Goal: Complete application form: Complete application form

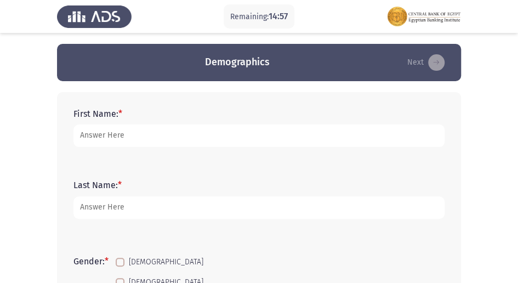
click at [133, 153] on div "First Name: *" at bounding box center [259, 127] width 382 height 71
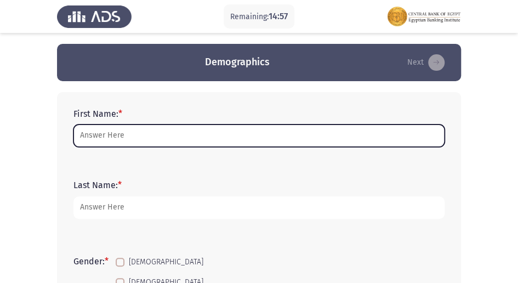
click at [140, 128] on input "First Name: *" at bounding box center [258, 135] width 371 height 22
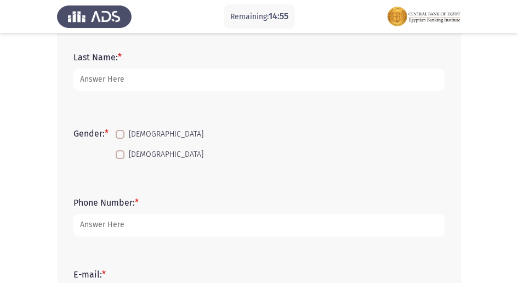
scroll to position [146, 0]
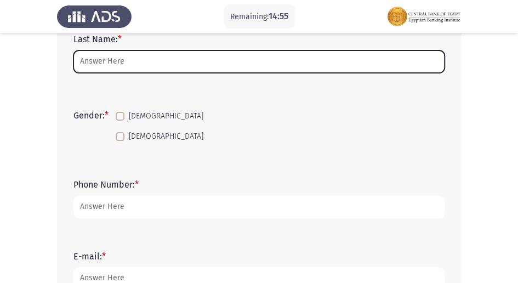
click at [102, 60] on input "Last Name: *" at bounding box center [258, 61] width 371 height 22
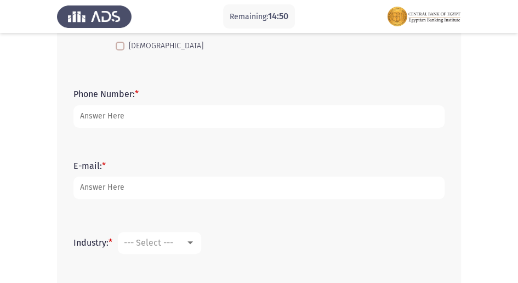
scroll to position [17, 0]
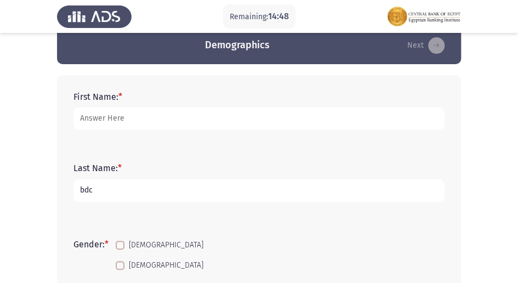
type input "bdc"
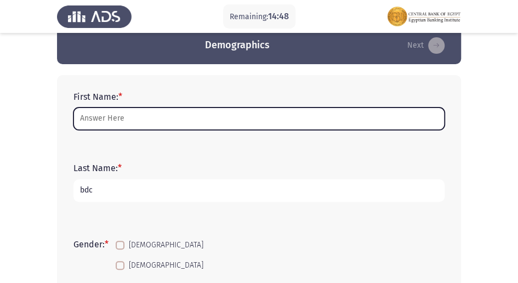
click at [217, 111] on input "First Name: *" at bounding box center [258, 118] width 371 height 22
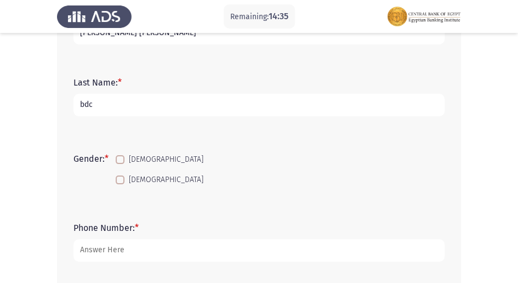
scroll to position [127, 0]
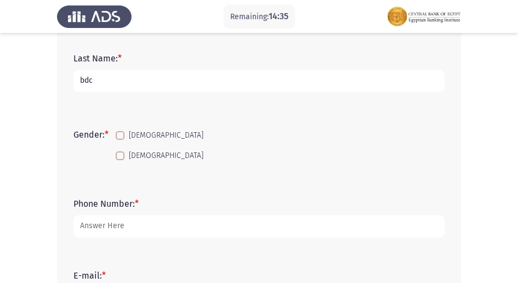
type input "[PERSON_NAME] [PERSON_NAME]"
click at [124, 129] on label "[DEMOGRAPHIC_DATA]" at bounding box center [160, 135] width 88 height 13
click at [120, 140] on input "[DEMOGRAPHIC_DATA]" at bounding box center [119, 140] width 1 height 1
checkbox input "true"
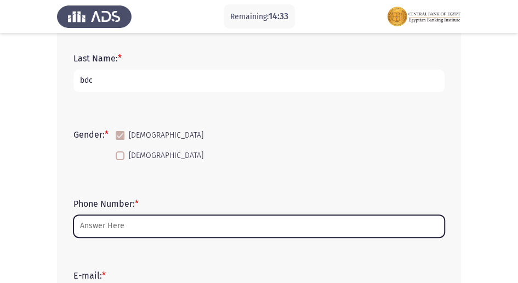
click at [139, 226] on input "Phone Number: *" at bounding box center [258, 226] width 371 height 22
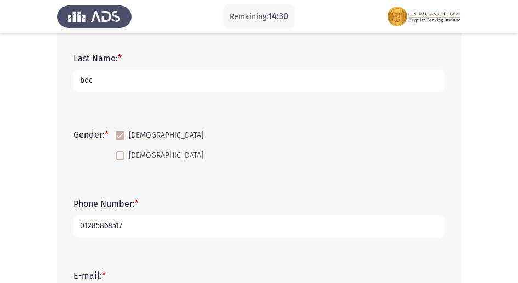
type input "01285868517"
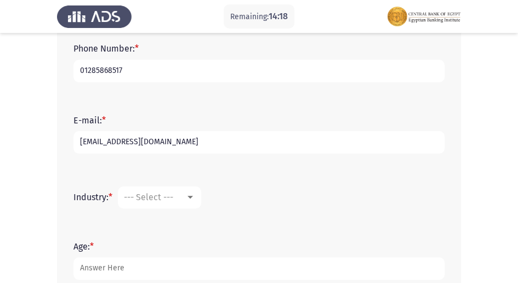
type input "[EMAIL_ADDRESS][DOMAIN_NAME]"
click at [168, 195] on span "--- Select ---" at bounding box center [148, 197] width 49 height 10
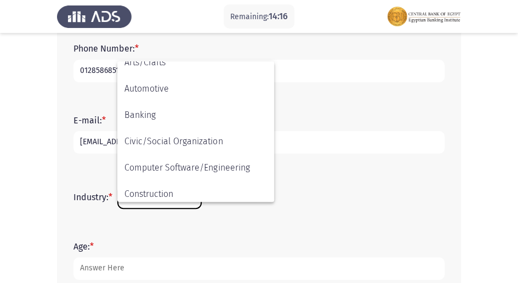
scroll to position [110, 0]
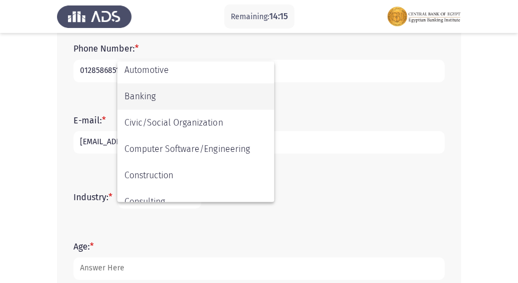
click at [166, 98] on span "Banking" at bounding box center [195, 96] width 142 height 26
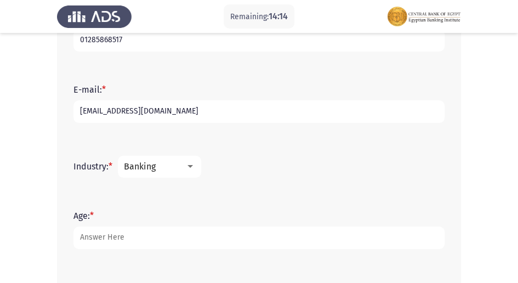
scroll to position [355, 0]
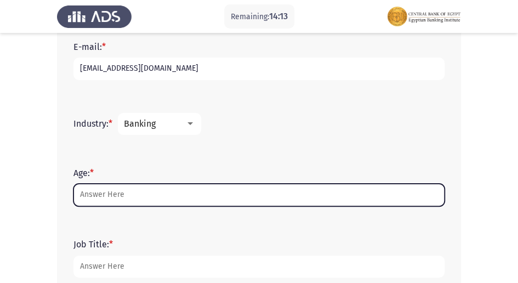
click at [170, 198] on input "Age: *" at bounding box center [258, 195] width 371 height 22
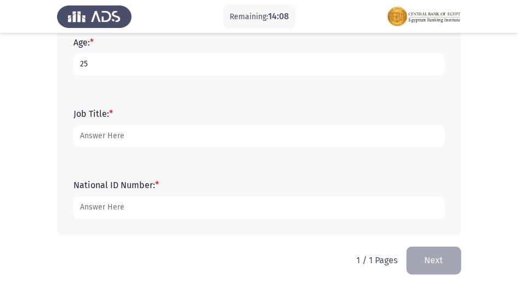
scroll to position [492, 0]
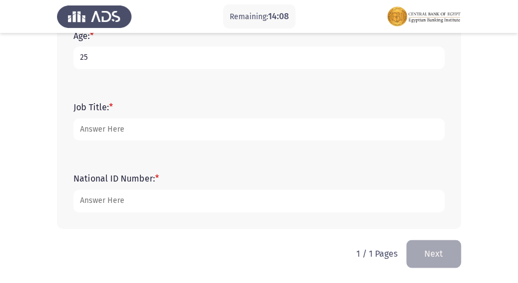
type input "25"
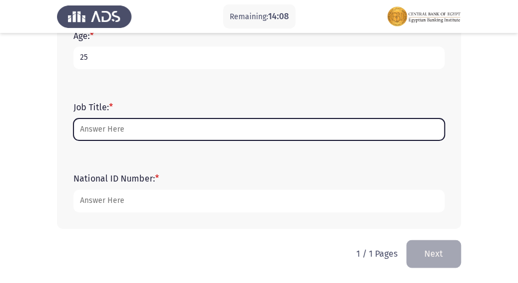
click at [151, 130] on input "Job Title: *" at bounding box center [258, 129] width 371 height 22
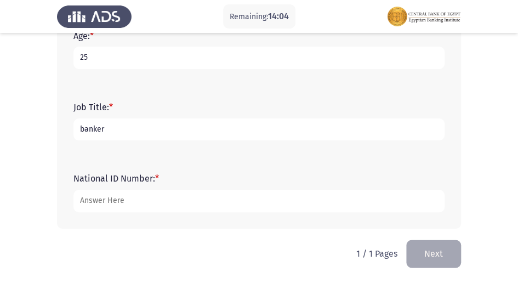
type input "banker"
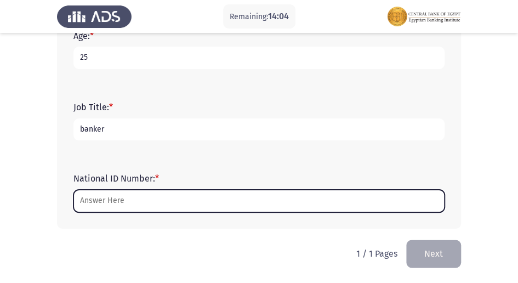
click at [118, 202] on input "National ID Number: *" at bounding box center [258, 201] width 371 height 22
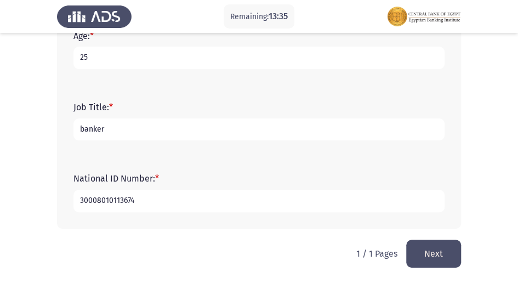
type input "30008010113674"
click at [435, 253] on button "Next" at bounding box center [433, 253] width 55 height 28
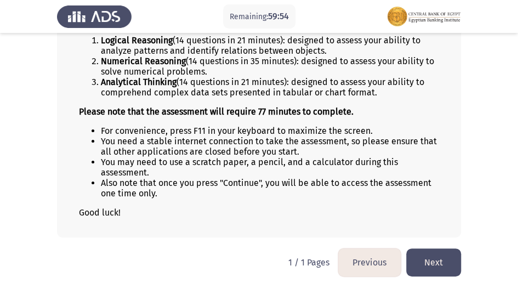
scroll to position [134, 0]
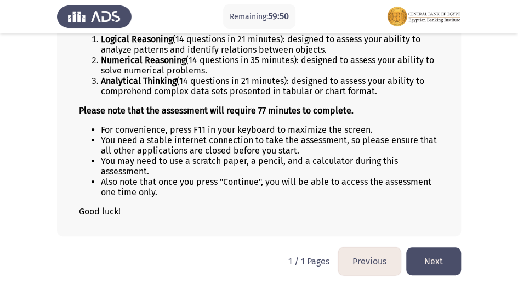
click at [444, 258] on button "Next" at bounding box center [433, 261] width 55 height 28
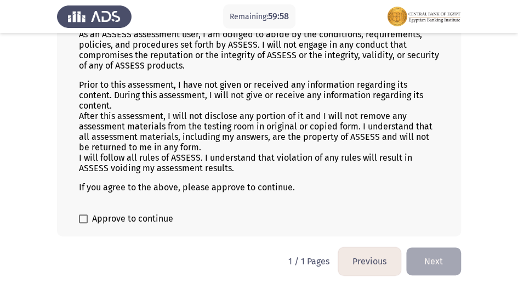
scroll to position [110, 0]
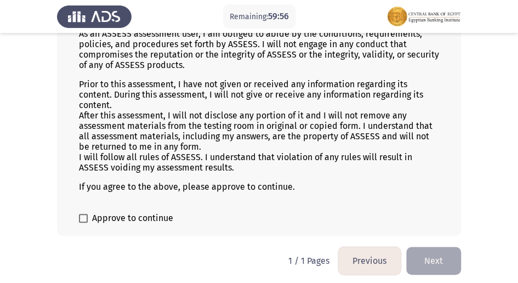
click at [116, 214] on span "Approve to continue" at bounding box center [132, 218] width 81 height 13
click at [83, 223] on input "Approve to continue" at bounding box center [83, 223] width 1 height 1
checkbox input "true"
click at [443, 258] on button "Next" at bounding box center [433, 261] width 55 height 28
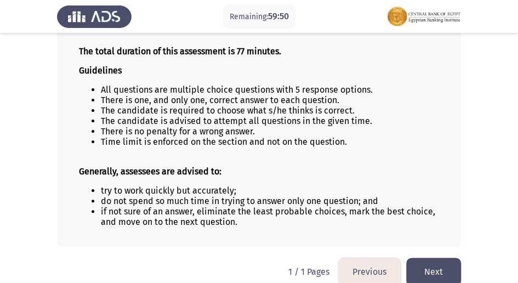
scroll to position [104, 0]
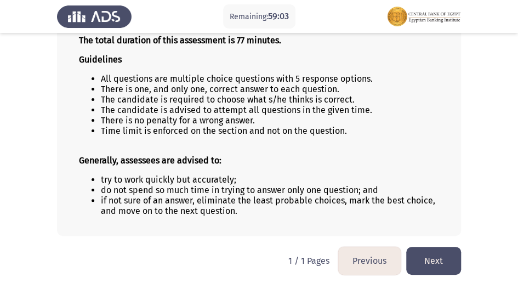
click at [449, 259] on button "Next" at bounding box center [433, 261] width 55 height 28
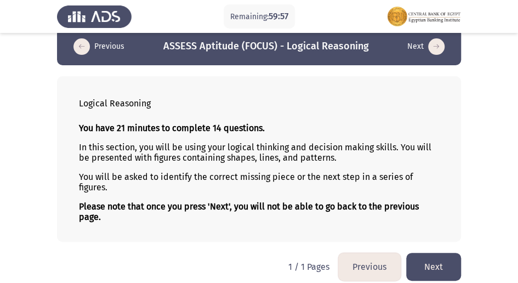
scroll to position [23, 0]
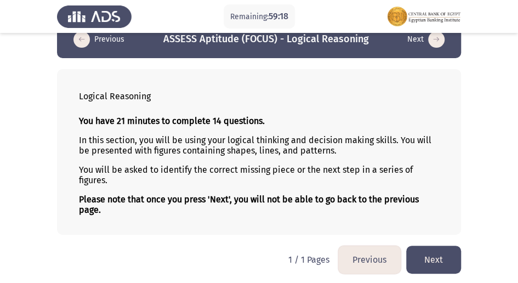
click at [432, 253] on button "Next" at bounding box center [433, 260] width 55 height 28
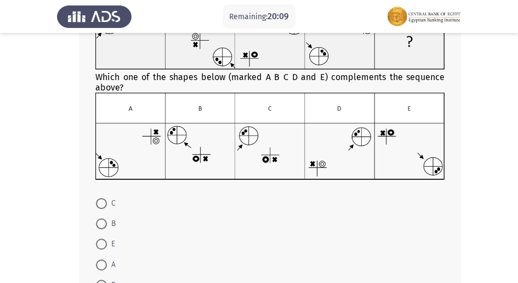
scroll to position [110, 0]
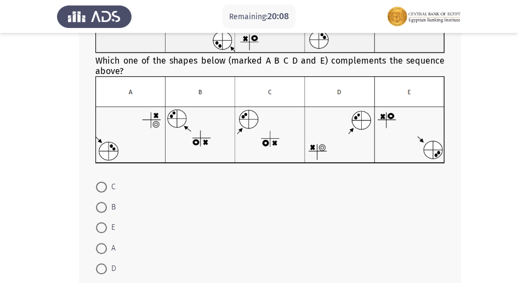
click at [104, 186] on span at bounding box center [101, 186] width 11 height 11
click at [104, 186] on input "C" at bounding box center [101, 186] width 11 height 11
radio input "true"
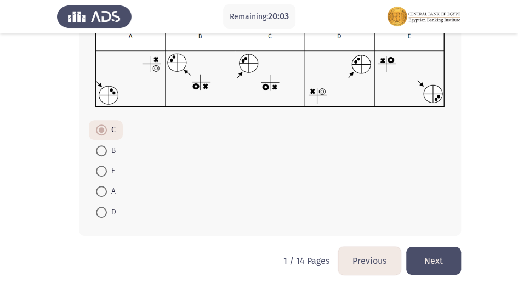
scroll to position [172, 0]
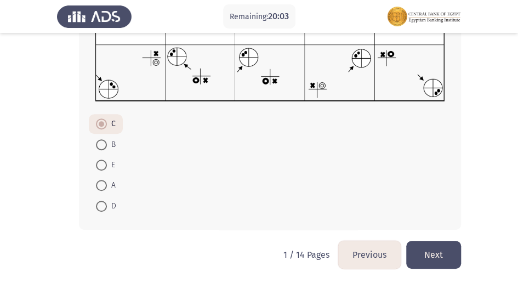
click at [437, 250] on button "Next" at bounding box center [433, 255] width 55 height 28
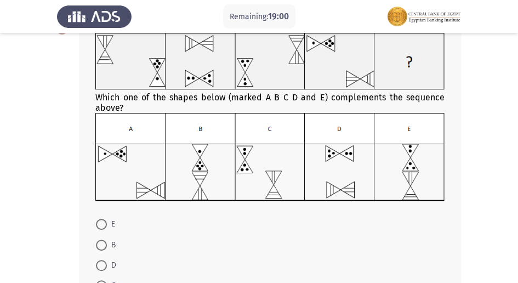
scroll to position [110, 0]
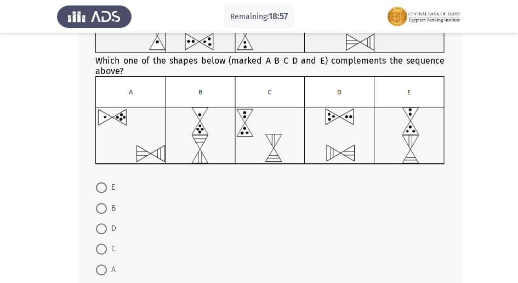
click at [100, 187] on span at bounding box center [101, 187] width 11 height 11
click at [100, 187] on input "E" at bounding box center [101, 187] width 11 height 11
radio input "true"
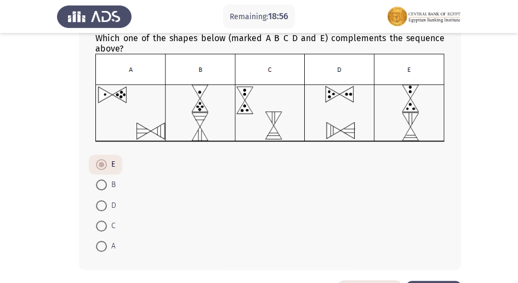
scroll to position [173, 0]
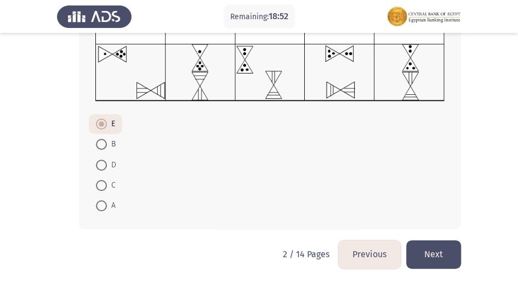
click at [435, 254] on button "Next" at bounding box center [433, 254] width 55 height 28
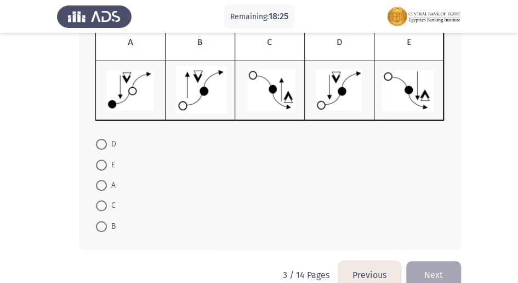
scroll to position [146, 0]
click at [103, 139] on span at bounding box center [101, 144] width 11 height 11
click at [103, 139] on input "D" at bounding box center [101, 144] width 11 height 11
radio input "true"
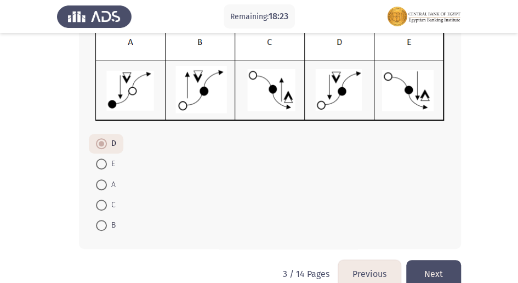
click at [443, 273] on button "Next" at bounding box center [433, 274] width 55 height 28
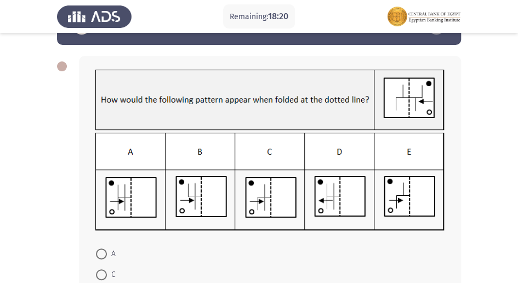
scroll to position [0, 0]
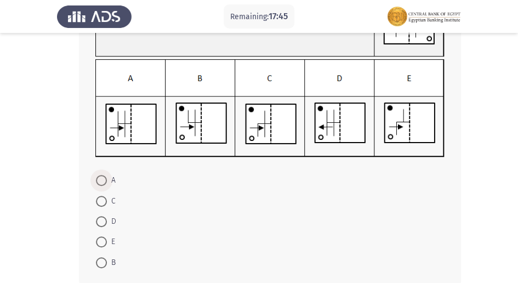
click at [104, 181] on span at bounding box center [101, 180] width 11 height 11
click at [104, 181] on input "A" at bounding box center [101, 180] width 11 height 11
radio input "true"
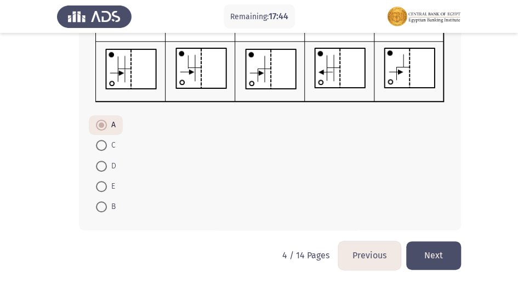
scroll to position [166, 0]
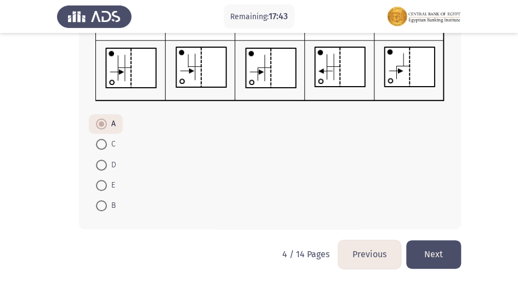
click at [450, 260] on button "Next" at bounding box center [433, 254] width 55 height 28
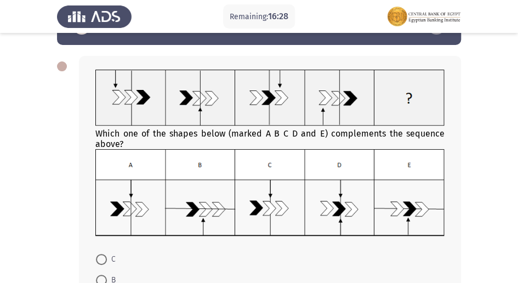
scroll to position [0, 0]
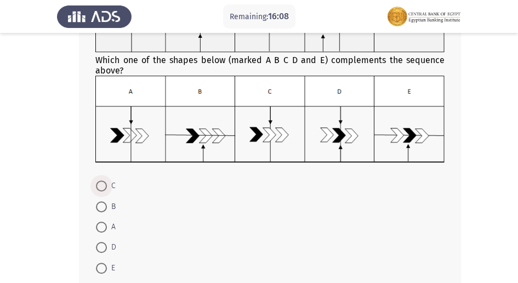
click at [99, 179] on label "C" at bounding box center [106, 185] width 20 height 13
click at [99, 180] on input "C" at bounding box center [101, 185] width 11 height 11
radio input "true"
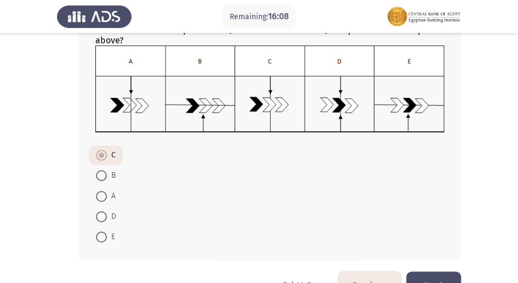
scroll to position [171, 0]
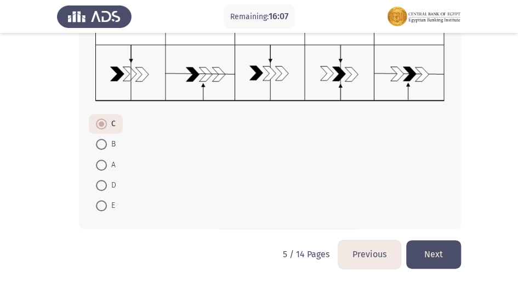
click at [446, 255] on button "Next" at bounding box center [433, 254] width 55 height 28
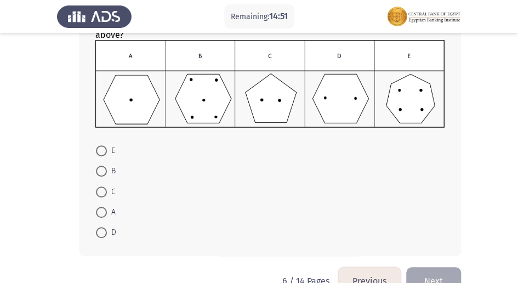
scroll to position [146, 0]
click at [102, 215] on label "A" at bounding box center [106, 211] width 20 height 13
click at [102, 215] on input "A" at bounding box center [101, 211] width 11 height 11
radio input "true"
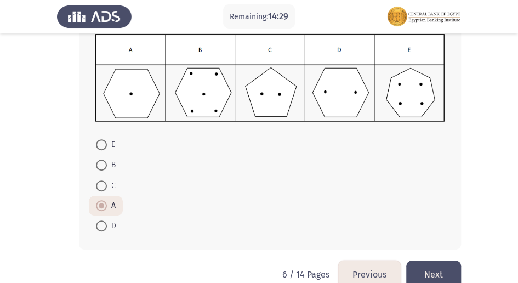
scroll to position [135, 0]
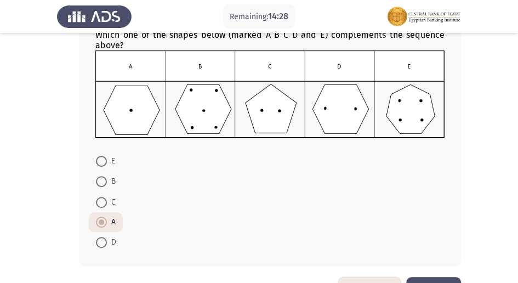
click at [101, 241] on span at bounding box center [101, 242] width 11 height 11
click at [101, 241] on input "D" at bounding box center [101, 242] width 11 height 11
radio input "true"
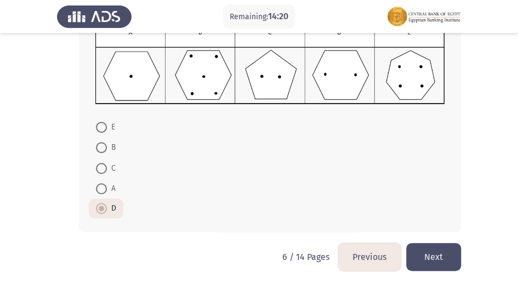
scroll to position [171, 0]
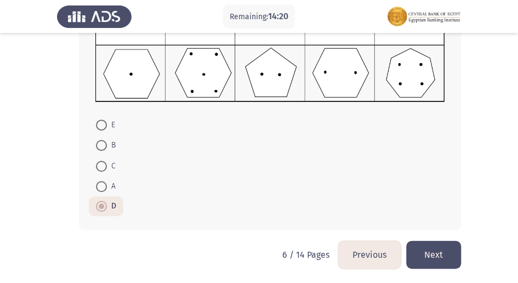
click at [434, 261] on button "Next" at bounding box center [433, 255] width 55 height 28
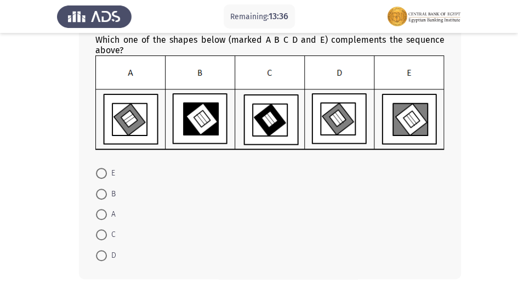
scroll to position [146, 0]
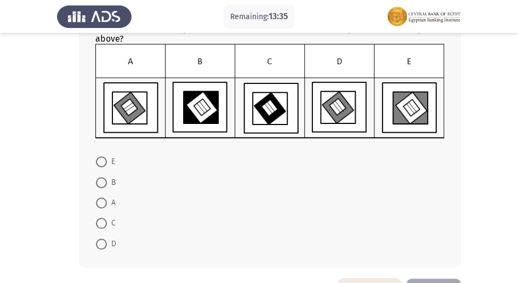
click at [102, 242] on span at bounding box center [101, 243] width 11 height 11
click at [102, 242] on input "D" at bounding box center [101, 243] width 11 height 11
radio input "true"
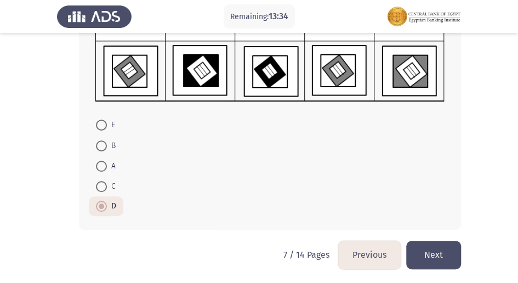
scroll to position [183, 0]
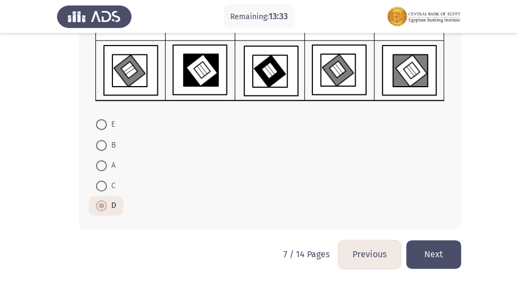
click at [436, 256] on button "Next" at bounding box center [433, 254] width 55 height 28
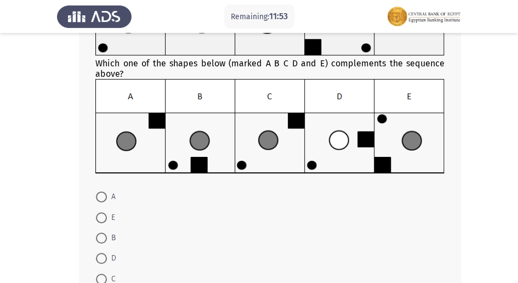
scroll to position [147, 0]
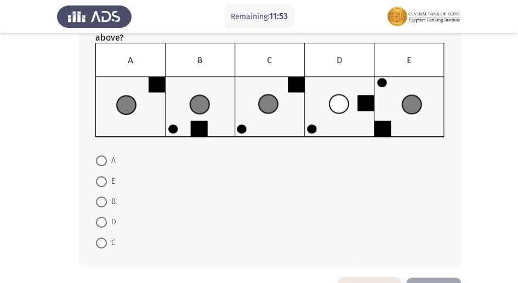
click at [98, 202] on span at bounding box center [101, 201] width 11 height 11
click at [98, 202] on input "B" at bounding box center [101, 201] width 11 height 11
radio input "true"
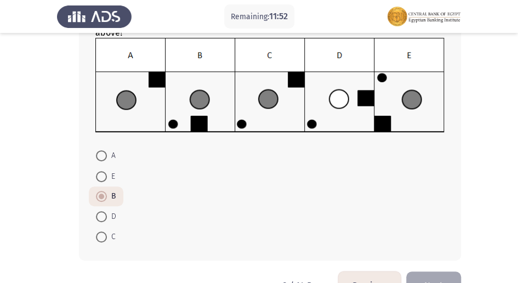
scroll to position [183, 0]
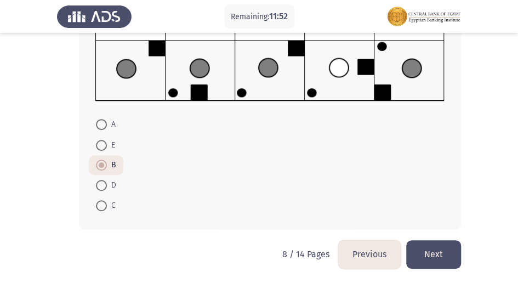
click at [447, 256] on button "Next" at bounding box center [433, 254] width 55 height 28
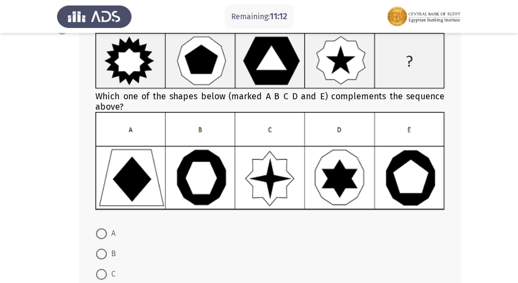
scroll to position [36, 0]
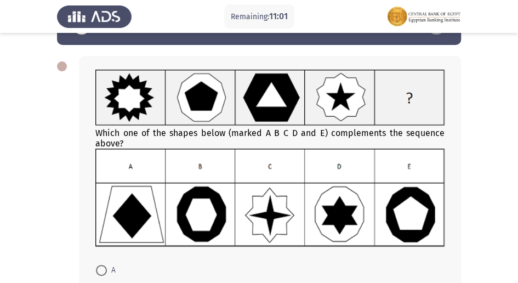
click at [203, 207] on img at bounding box center [269, 198] width 349 height 98
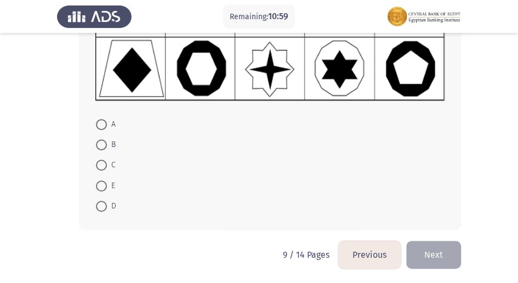
click at [102, 145] on span at bounding box center [101, 144] width 11 height 11
click at [102, 145] on input "B" at bounding box center [101, 144] width 11 height 11
radio input "true"
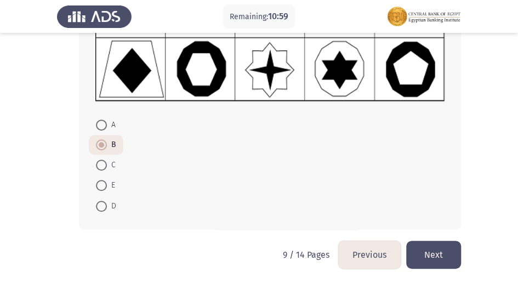
click at [432, 253] on button "Next" at bounding box center [433, 255] width 55 height 28
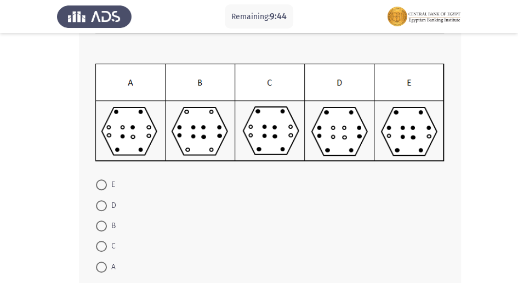
scroll to position [146, 0]
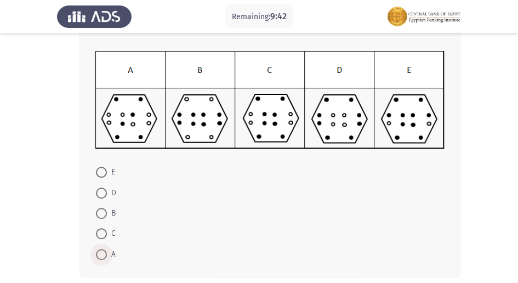
click at [101, 258] on span at bounding box center [101, 254] width 11 height 11
click at [101, 258] on input "A" at bounding box center [101, 254] width 11 height 11
radio input "true"
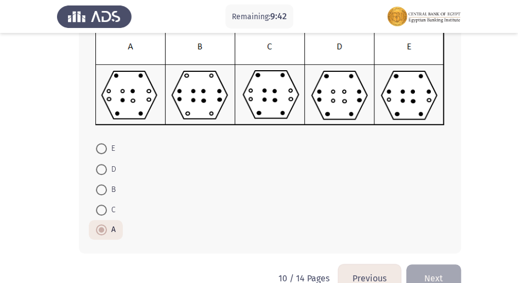
scroll to position [193, 0]
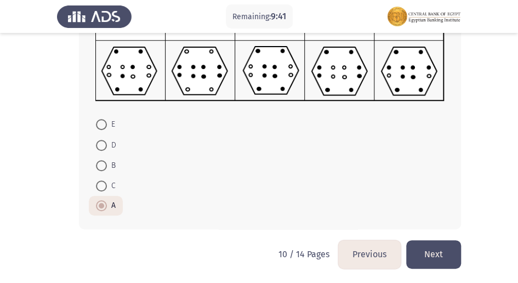
click at [450, 255] on button "Next" at bounding box center [433, 254] width 55 height 28
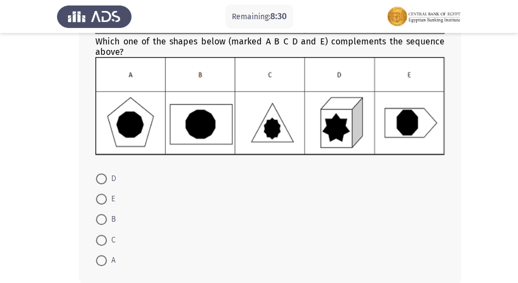
scroll to position [146, 0]
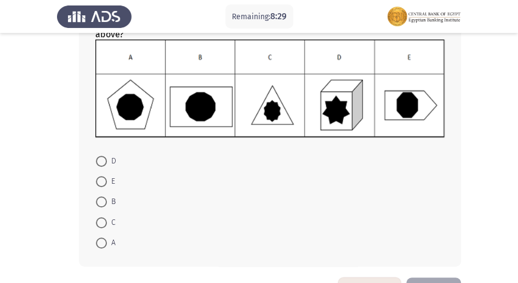
click at [103, 224] on span at bounding box center [101, 222] width 11 height 11
click at [103, 224] on input "C" at bounding box center [101, 222] width 11 height 11
radio input "true"
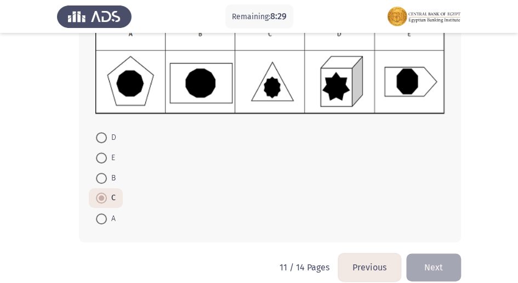
scroll to position [182, 0]
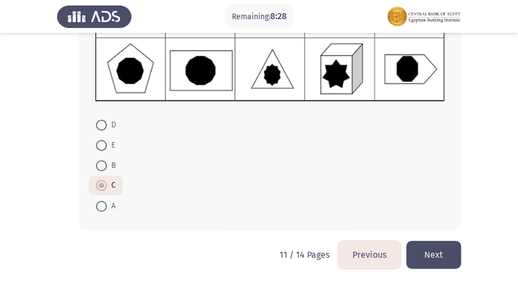
click at [442, 259] on button "Next" at bounding box center [433, 255] width 55 height 28
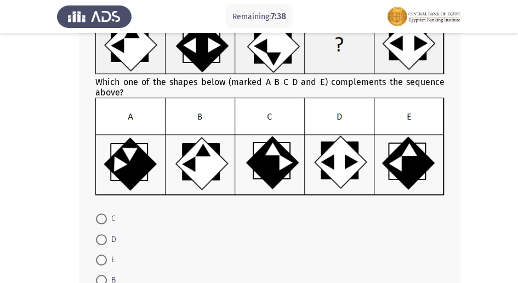
scroll to position [110, 0]
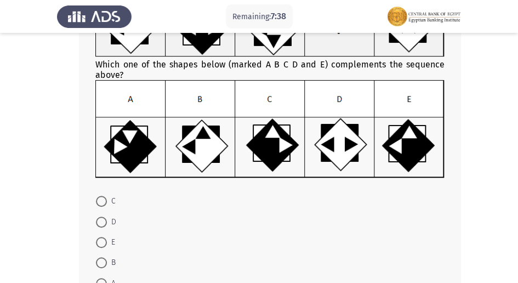
click at [99, 199] on span at bounding box center [101, 201] width 11 height 11
click at [99, 199] on input "C" at bounding box center [101, 201] width 11 height 11
radio input "true"
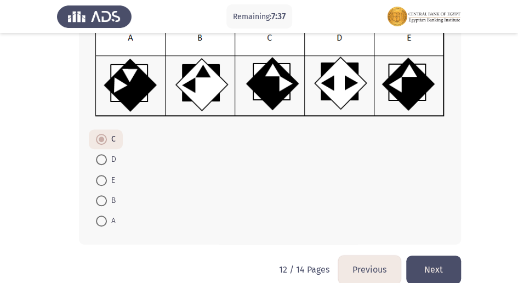
scroll to position [186, 0]
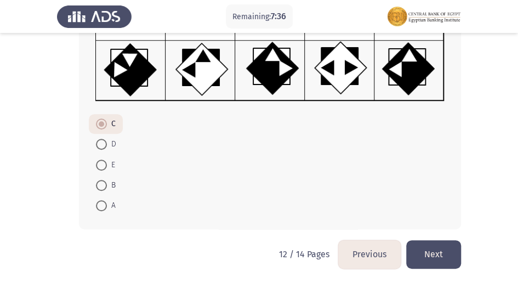
click at [432, 247] on button "Next" at bounding box center [433, 254] width 55 height 28
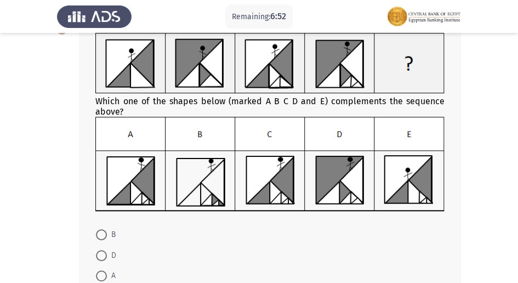
scroll to position [146, 0]
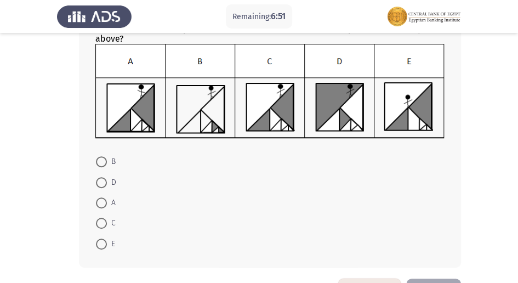
click at [104, 223] on span at bounding box center [101, 223] width 11 height 11
click at [104, 223] on input "C" at bounding box center [101, 223] width 11 height 11
radio input "true"
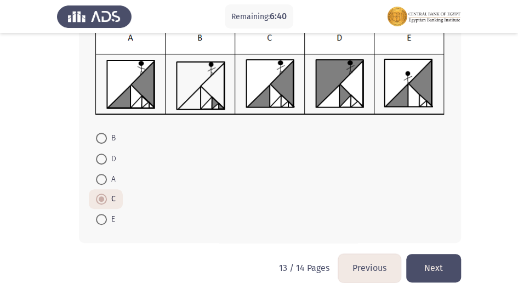
scroll to position [183, 0]
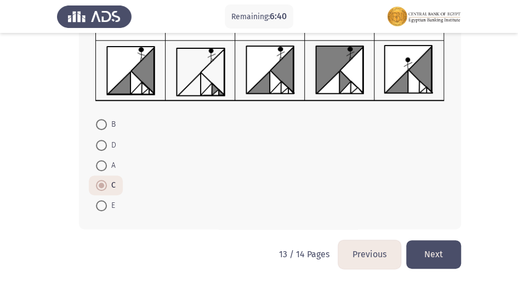
click at [438, 249] on button "Next" at bounding box center [433, 254] width 55 height 28
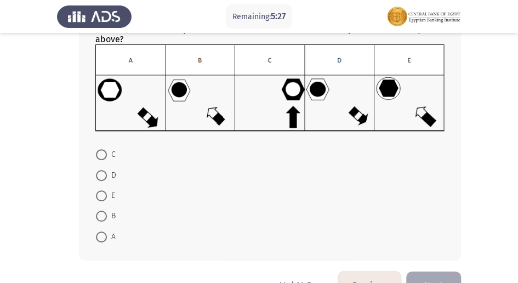
scroll to position [153, 0]
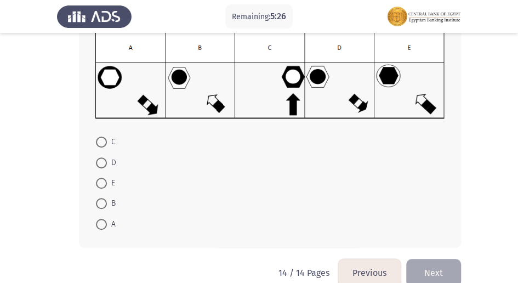
click at [100, 160] on span at bounding box center [101, 162] width 11 height 11
click at [100, 160] on input "D" at bounding box center [101, 162] width 11 height 11
radio input "true"
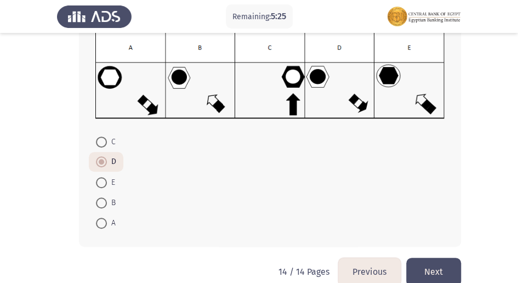
click at [439, 263] on button "Next" at bounding box center [433, 272] width 55 height 28
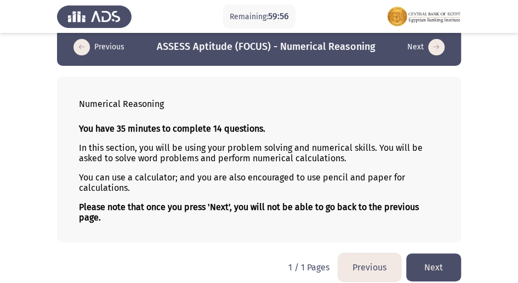
scroll to position [23, 0]
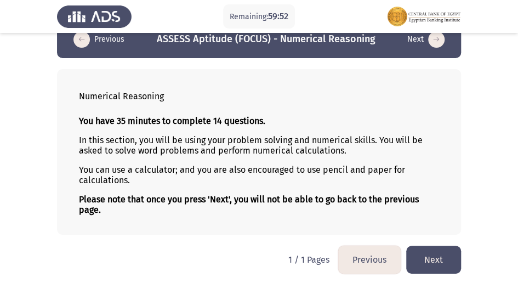
click at [437, 251] on button "Next" at bounding box center [433, 260] width 55 height 28
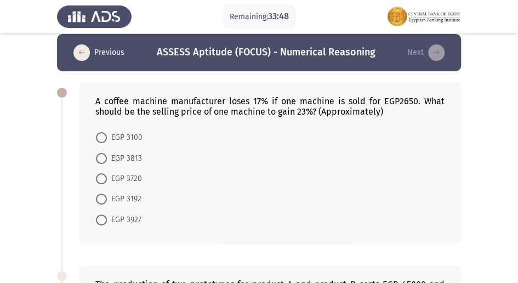
scroll to position [0, 0]
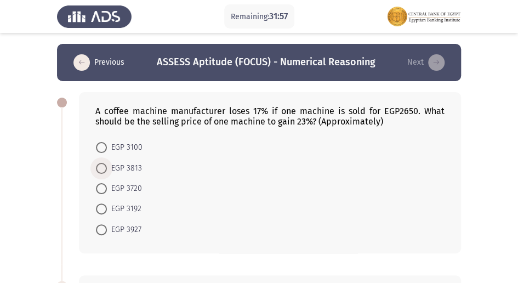
click at [103, 168] on span at bounding box center [101, 168] width 11 height 11
click at [103, 168] on input "EGP 3813" at bounding box center [101, 168] width 11 height 11
radio input "true"
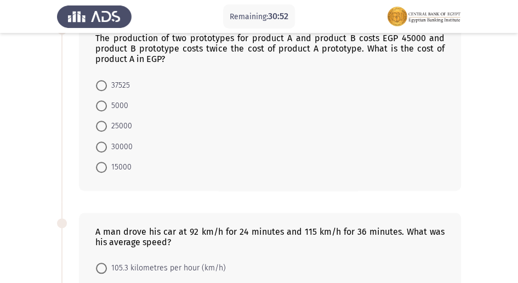
scroll to position [255, 0]
click at [105, 166] on span at bounding box center [101, 166] width 11 height 11
click at [105, 166] on input "15000" at bounding box center [101, 166] width 11 height 11
radio input "true"
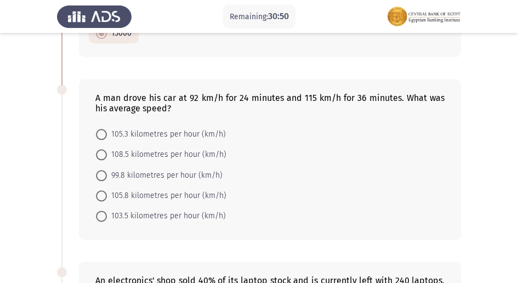
scroll to position [402, 0]
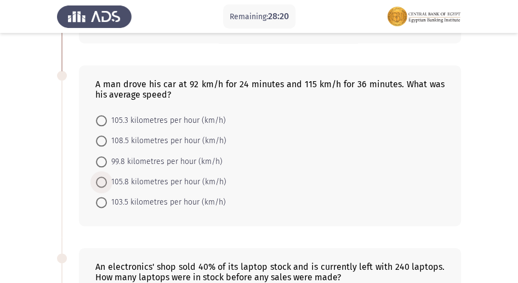
click at [105, 178] on span at bounding box center [101, 181] width 11 height 11
click at [105, 178] on input "105.8 kilometres per hour (km/h)" at bounding box center [101, 181] width 11 height 11
radio input "true"
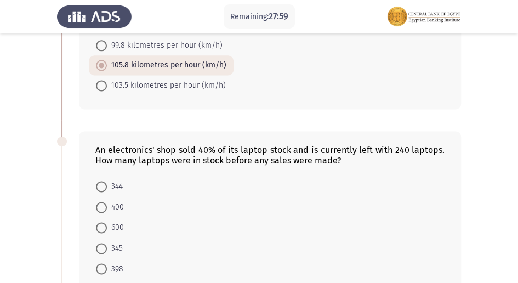
scroll to position [584, 0]
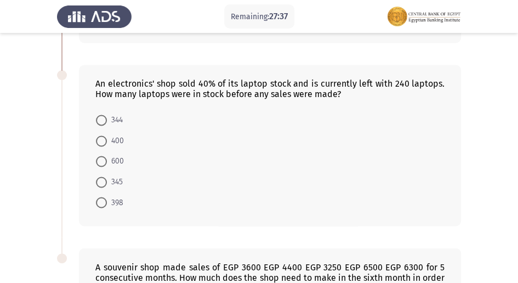
click at [102, 156] on span at bounding box center [101, 161] width 11 height 11
click at [102, 156] on input "600" at bounding box center [101, 161] width 11 height 11
radio input "true"
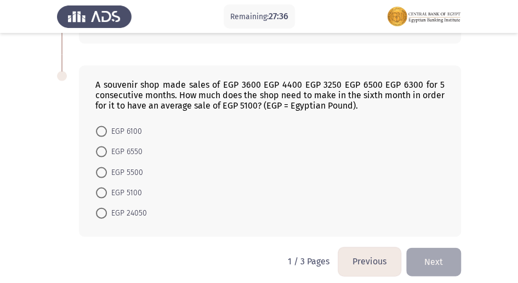
scroll to position [768, 0]
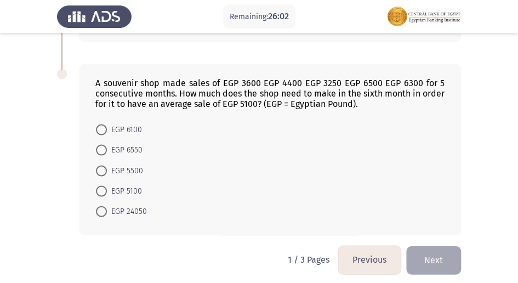
click at [100, 144] on span at bounding box center [101, 149] width 11 height 11
click at [100, 144] on input "EGP 6550" at bounding box center [101, 149] width 11 height 11
radio input "true"
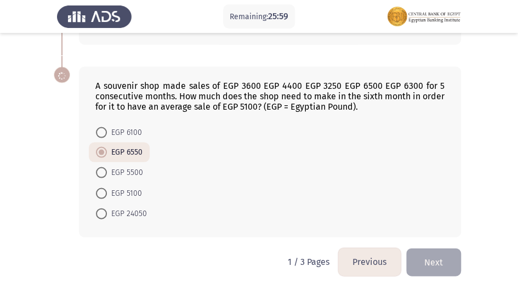
scroll to position [767, 0]
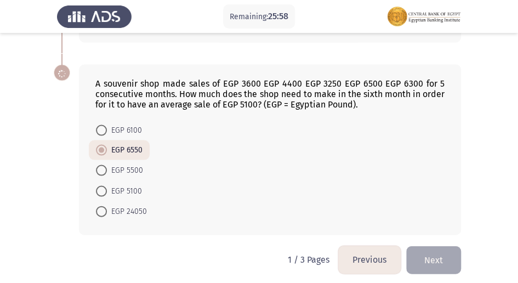
click at [428, 254] on button "Next" at bounding box center [433, 260] width 55 height 28
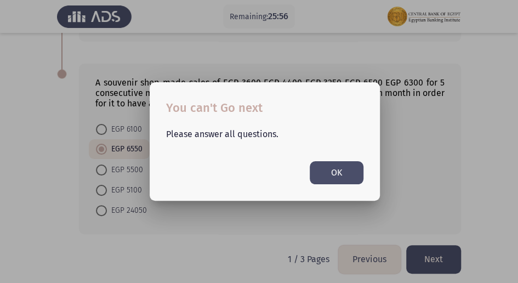
click at [332, 173] on button "OK" at bounding box center [337, 172] width 54 height 22
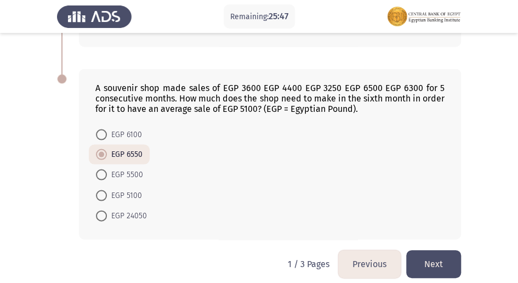
scroll to position [767, 0]
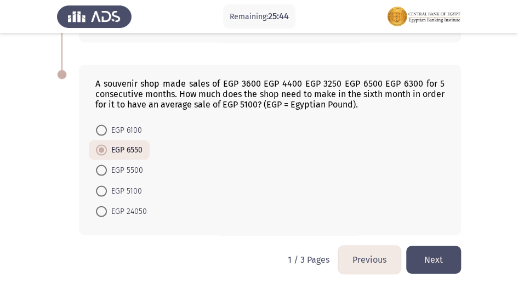
click at [103, 124] on span at bounding box center [101, 129] width 11 height 11
click at [103, 124] on input "EGP 6100" at bounding box center [101, 129] width 11 height 11
radio input "true"
drag, startPoint x: 102, startPoint y: 137, endPoint x: 98, endPoint y: 147, distance: 10.8
click at [96, 148] on span at bounding box center [101, 149] width 11 height 11
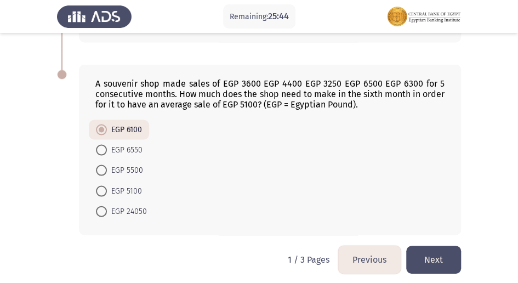
click at [96, 148] on input "EGP 6550" at bounding box center [101, 149] width 11 height 11
radio input "true"
click at [439, 252] on button "Next" at bounding box center [433, 260] width 55 height 28
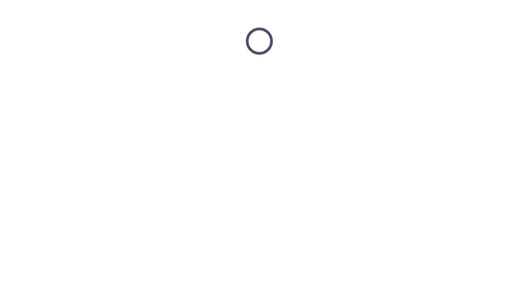
scroll to position [0, 0]
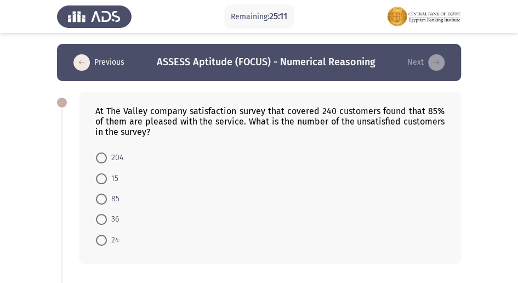
click at [98, 220] on span at bounding box center [101, 219] width 11 height 11
click at [98, 220] on input "36" at bounding box center [101, 219] width 11 height 11
radio input "true"
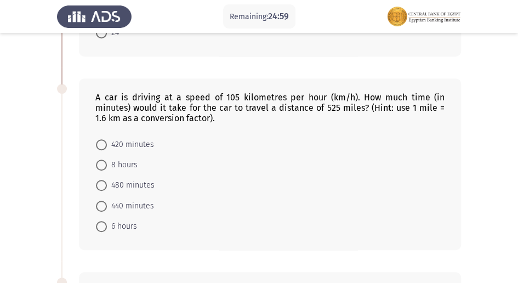
scroll to position [219, 0]
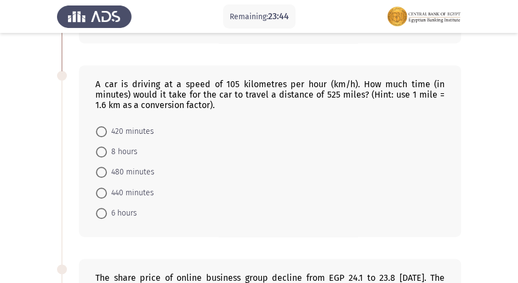
click at [105, 169] on span at bounding box center [101, 172] width 11 height 11
click at [105, 169] on input "480 minutes" at bounding box center [101, 172] width 11 height 11
radio input "true"
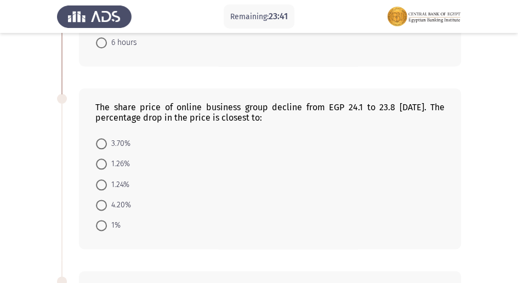
scroll to position [402, 0]
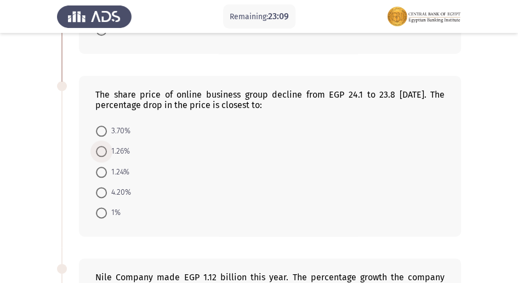
click at [107, 148] on span "1.26%" at bounding box center [118, 151] width 23 height 13
click at [107, 148] on input "1.26%" at bounding box center [101, 151] width 11 height 11
radio input "true"
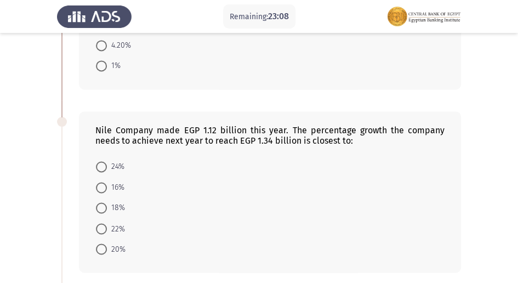
scroll to position [584, 0]
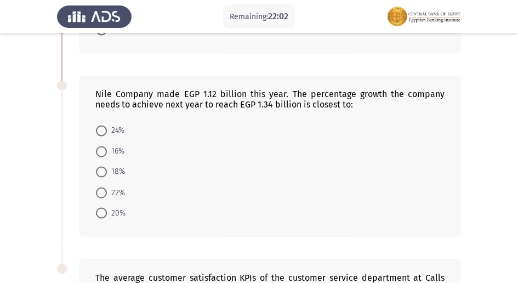
click at [96, 207] on span at bounding box center [101, 212] width 11 height 11
click at [96, 207] on input "20%" at bounding box center [101, 212] width 11 height 11
radio input "true"
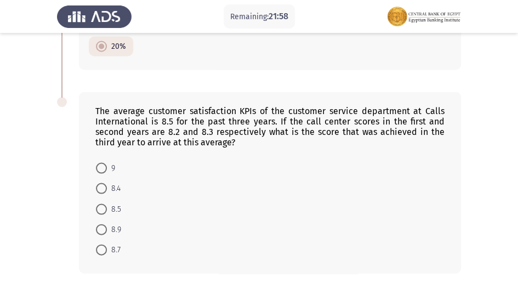
scroll to position [767, 0]
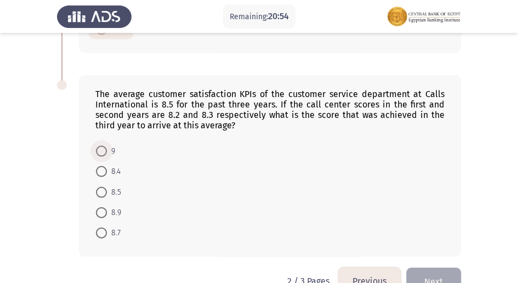
click at [100, 145] on span at bounding box center [101, 150] width 11 height 11
click at [100, 145] on input "9" at bounding box center [101, 150] width 11 height 11
radio input "true"
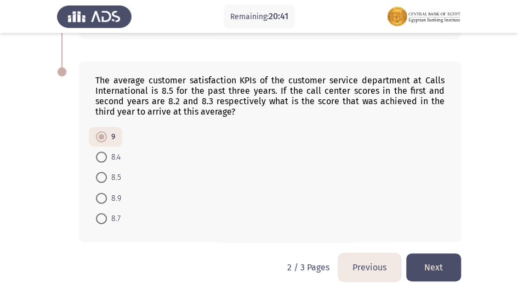
scroll to position [788, 0]
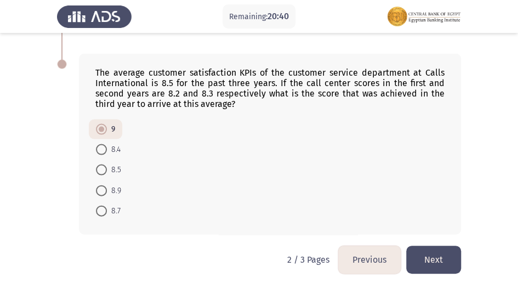
click at [421, 250] on button "Next" at bounding box center [433, 260] width 55 height 28
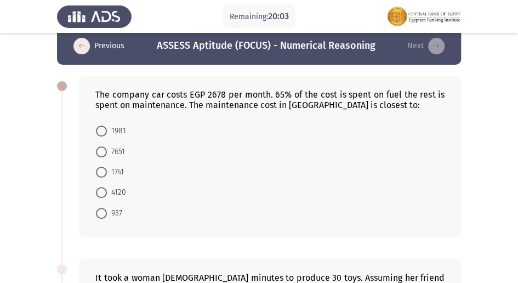
scroll to position [0, 0]
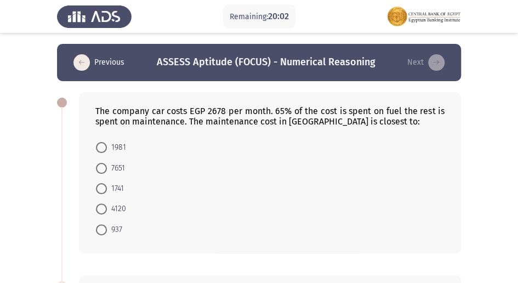
click at [100, 227] on span at bounding box center [101, 229] width 11 height 11
click at [100, 227] on input "937" at bounding box center [101, 229] width 11 height 11
radio input "true"
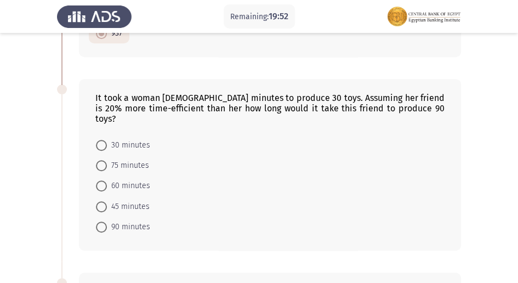
scroll to position [182, 0]
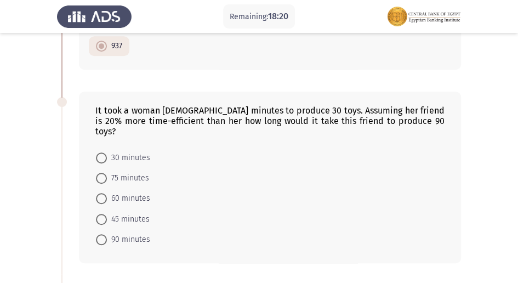
click at [102, 234] on span at bounding box center [101, 239] width 11 height 11
click at [102, 234] on input "90 minutes" at bounding box center [101, 239] width 11 height 11
radio input "true"
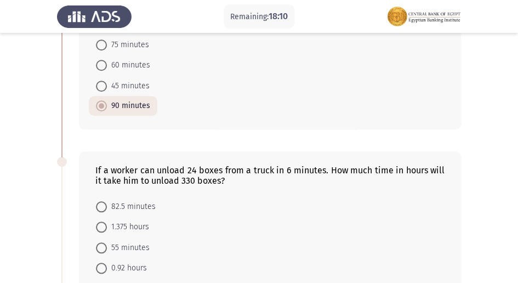
scroll to position [365, 0]
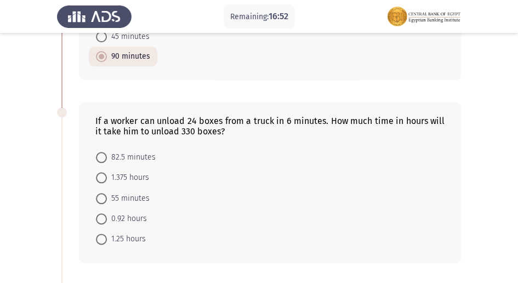
click at [106, 172] on span at bounding box center [101, 177] width 11 height 11
click at [106, 172] on input "1.375 hours" at bounding box center [101, 177] width 11 height 11
radio input "true"
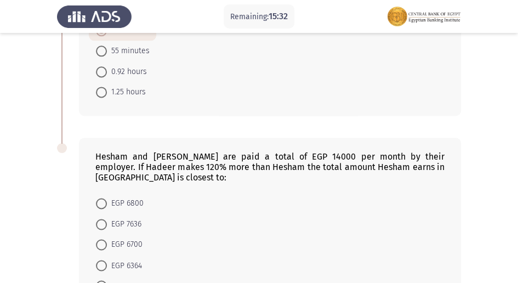
scroll to position [548, 0]
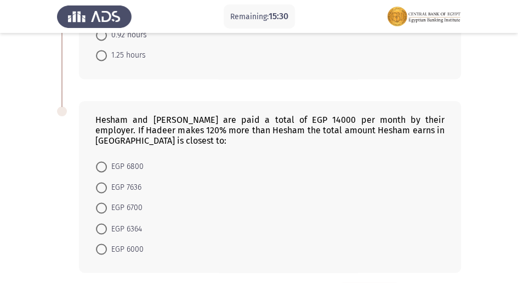
click at [101, 228] on span at bounding box center [101, 228] width 0 height 0
click at [101, 223] on input "EGP 6364" at bounding box center [101, 228] width 11 height 11
radio input "true"
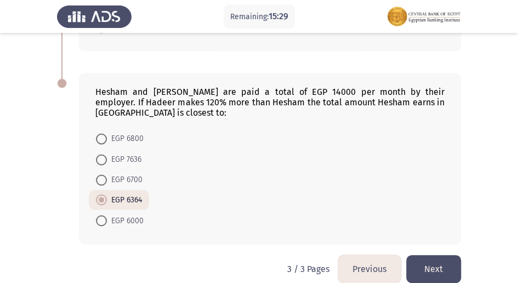
click at [443, 257] on button "Next" at bounding box center [433, 269] width 55 height 28
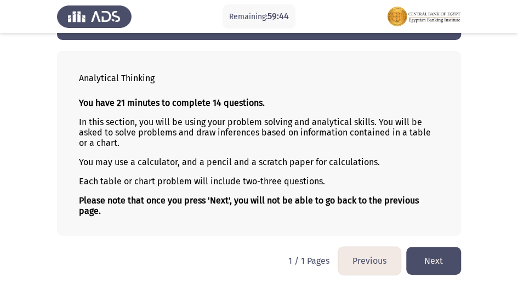
scroll to position [42, 0]
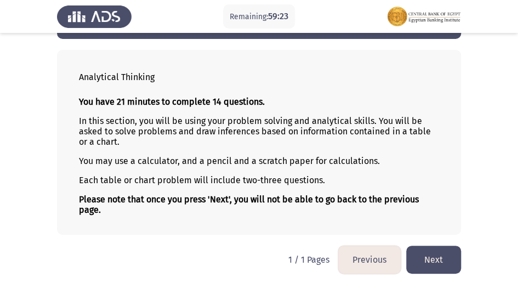
click at [434, 253] on button "Next" at bounding box center [433, 260] width 55 height 28
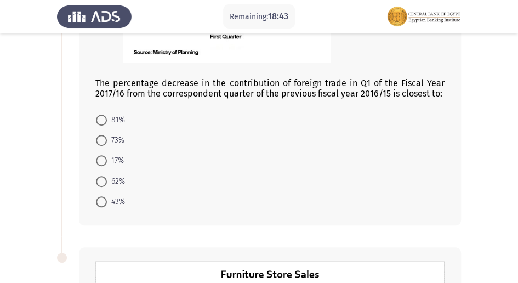
scroll to position [292, 0]
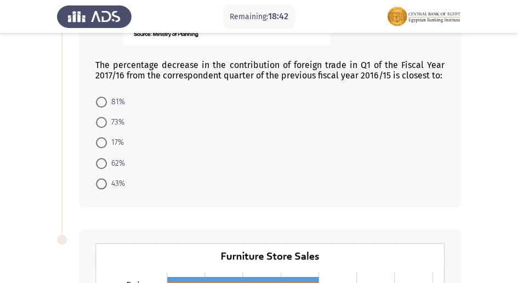
click at [100, 143] on span at bounding box center [101, 142] width 11 height 11
click at [100, 143] on input "17%" at bounding box center [101, 142] width 11 height 11
radio input "true"
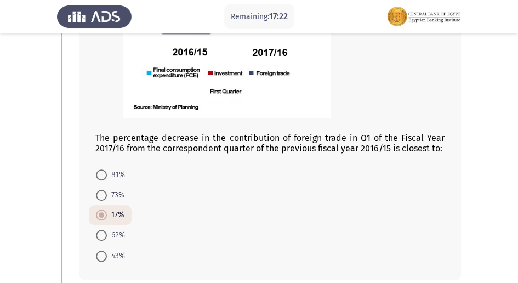
scroll to position [255, 0]
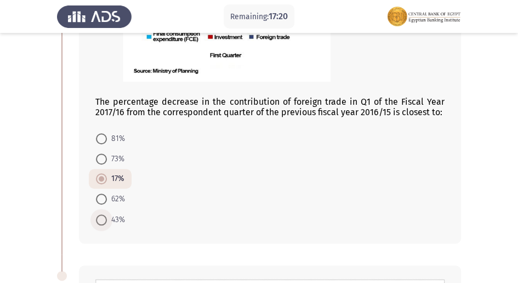
click at [105, 216] on span at bounding box center [101, 219] width 11 height 11
click at [105, 216] on input "43%" at bounding box center [101, 219] width 11 height 11
radio input "true"
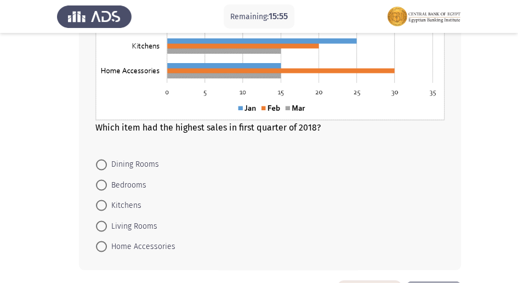
scroll to position [643, 0]
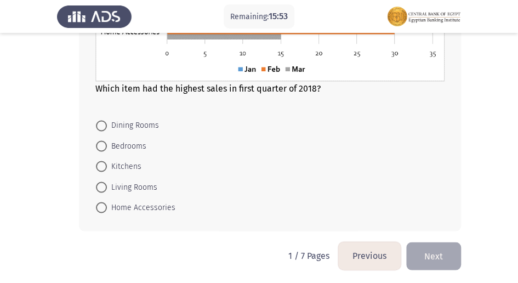
click at [99, 147] on span at bounding box center [101, 145] width 11 height 11
click at [99, 147] on input "Bedrooms" at bounding box center [101, 145] width 11 height 11
radio input "true"
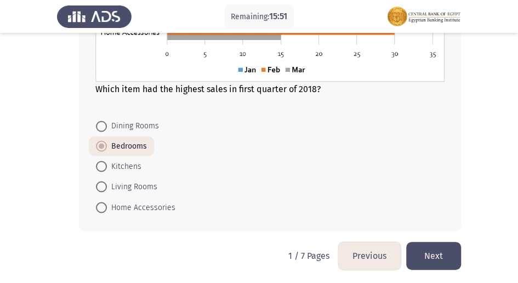
click at [441, 248] on button "Next" at bounding box center [433, 256] width 55 height 28
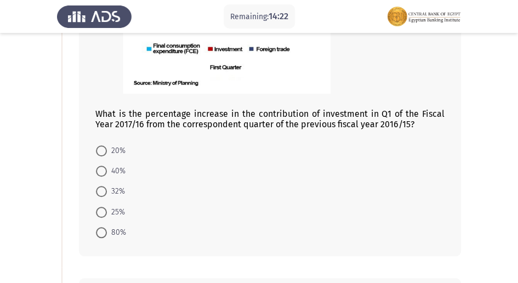
scroll to position [255, 0]
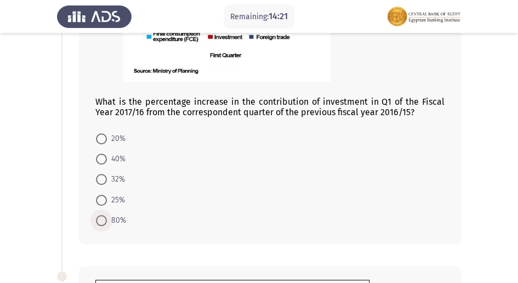
click at [100, 217] on span at bounding box center [101, 220] width 11 height 11
click at [100, 217] on input "80%" at bounding box center [101, 220] width 11 height 11
radio input "true"
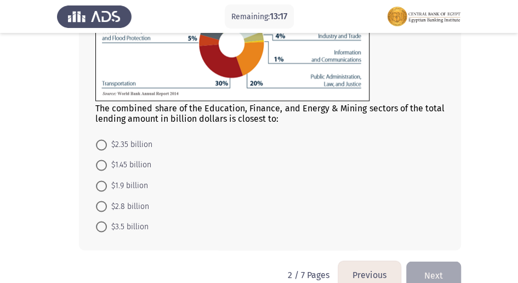
scroll to position [584, 0]
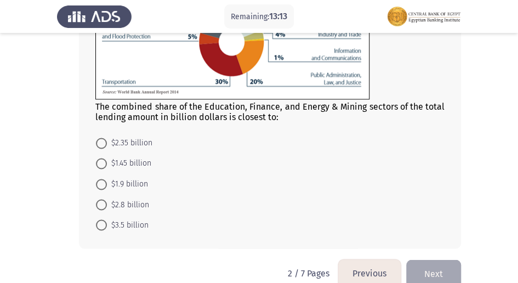
click at [105, 158] on span at bounding box center [101, 163] width 11 height 11
click at [105, 158] on input "$1.45 billion" at bounding box center [101, 163] width 11 height 11
radio input "true"
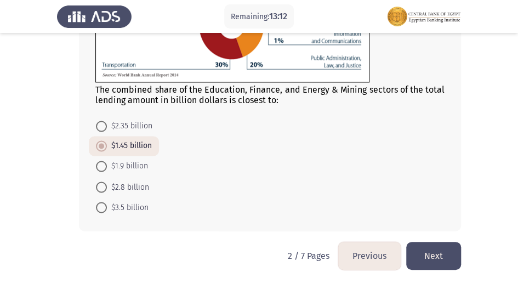
scroll to position [602, 0]
click at [436, 248] on button "Next" at bounding box center [433, 255] width 55 height 28
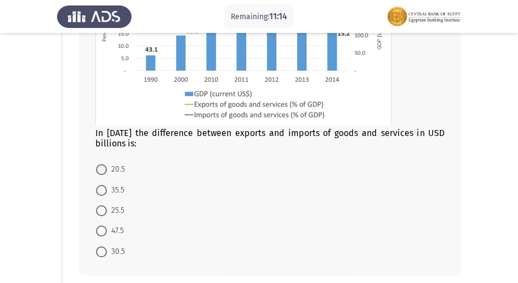
scroll to position [182, 0]
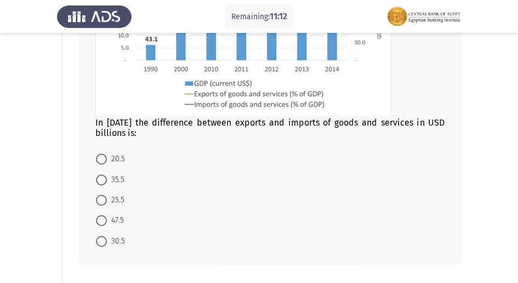
click at [91, 192] on mat-radio-button "25.5" at bounding box center [110, 200] width 43 height 20
click at [102, 199] on span at bounding box center [101, 200] width 11 height 11
click at [102, 199] on input "25.5" at bounding box center [101, 200] width 11 height 11
radio input "true"
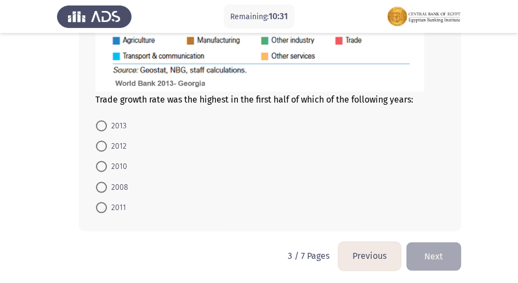
scroll to position [683, 0]
click at [102, 184] on span at bounding box center [101, 186] width 11 height 11
click at [102, 184] on input "2008" at bounding box center [101, 186] width 11 height 11
radio input "true"
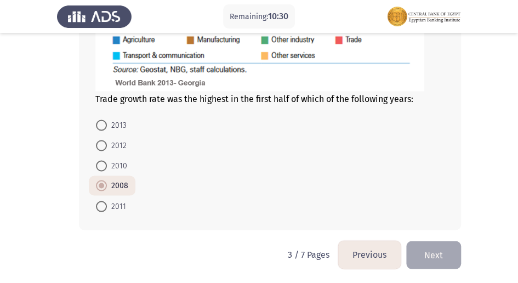
scroll to position [682, 0]
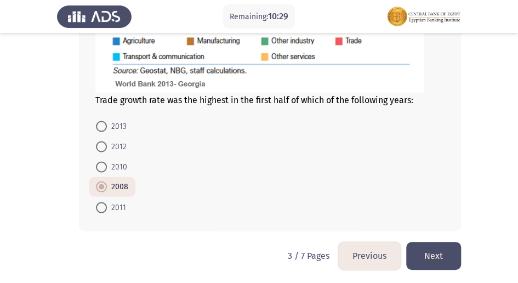
click at [449, 252] on button "Next" at bounding box center [433, 256] width 55 height 28
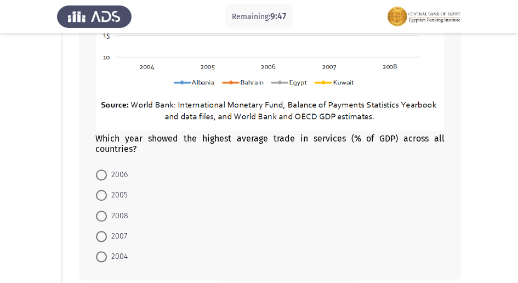
scroll to position [292, 0]
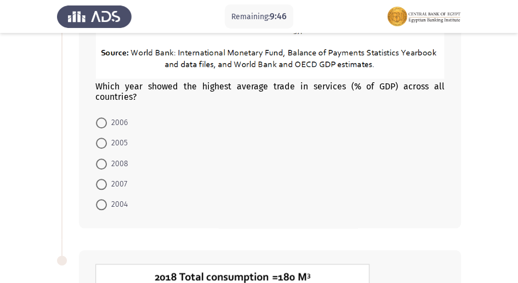
click at [105, 182] on span at bounding box center [101, 184] width 11 height 11
click at [105, 182] on input "2007" at bounding box center [101, 184] width 11 height 11
radio input "true"
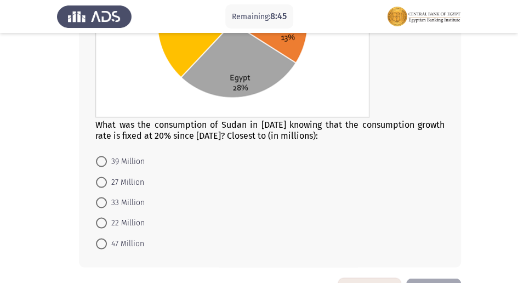
scroll to position [647, 0]
click at [103, 199] on span at bounding box center [101, 202] width 11 height 11
click at [103, 199] on input "33 Million" at bounding box center [101, 202] width 11 height 11
radio input "true"
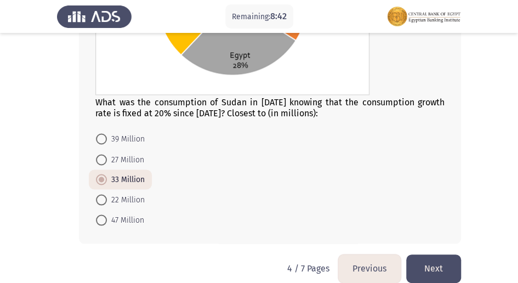
scroll to position [683, 0]
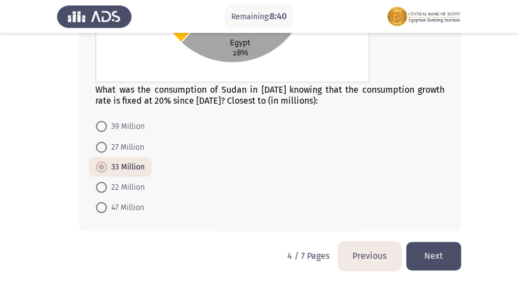
click at [448, 244] on button "Next" at bounding box center [433, 256] width 55 height 28
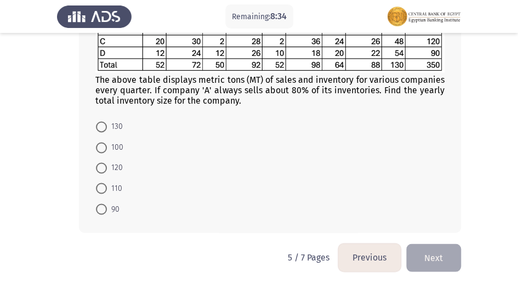
scroll to position [592, 0]
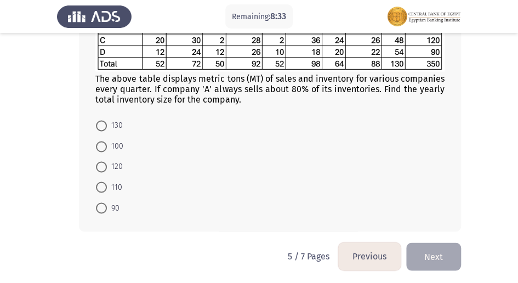
click at [376, 256] on button "Previous" at bounding box center [369, 256] width 62 height 28
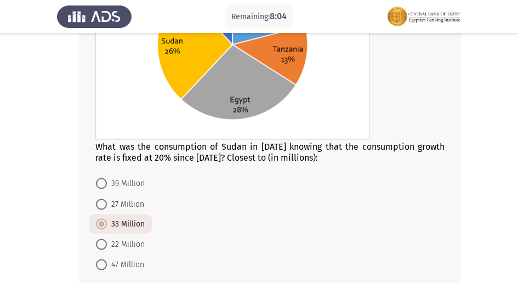
scroll to position [683, 0]
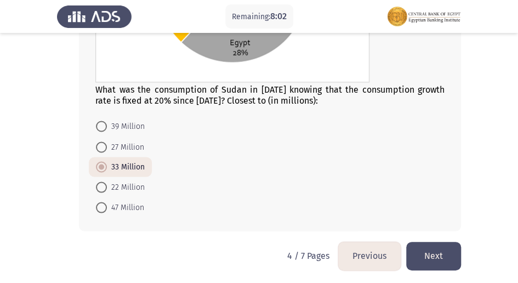
click at [438, 257] on button "Next" at bounding box center [433, 256] width 55 height 28
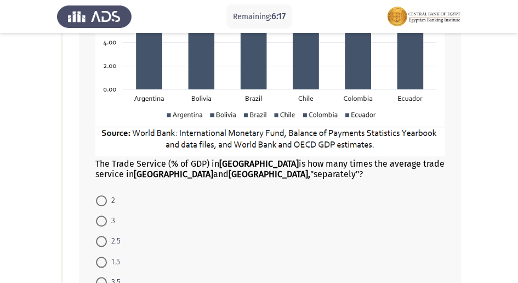
scroll to position [263, 0]
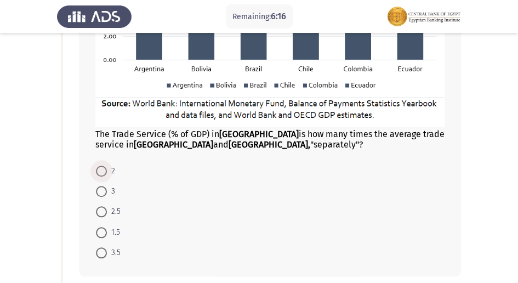
click at [102, 172] on span at bounding box center [101, 171] width 11 height 11
click at [102, 172] on input "2" at bounding box center [101, 171] width 11 height 11
radio input "true"
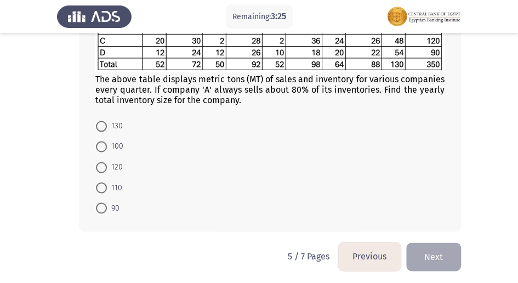
scroll to position [555, 0]
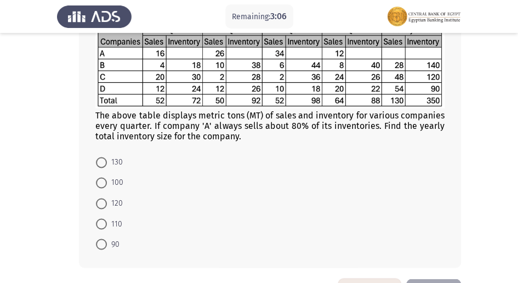
click at [99, 222] on span at bounding box center [101, 223] width 11 height 11
click at [99, 222] on input "110" at bounding box center [101, 223] width 11 height 11
radio input "true"
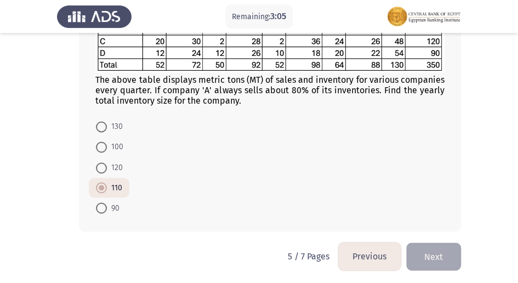
scroll to position [591, 0]
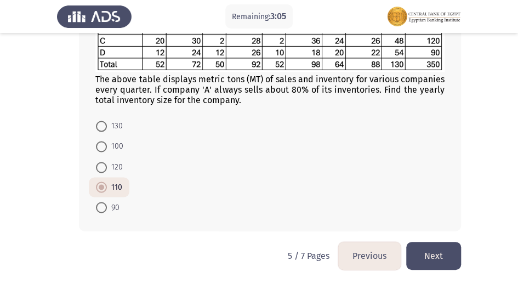
click at [440, 256] on button "Next" at bounding box center [433, 256] width 55 height 28
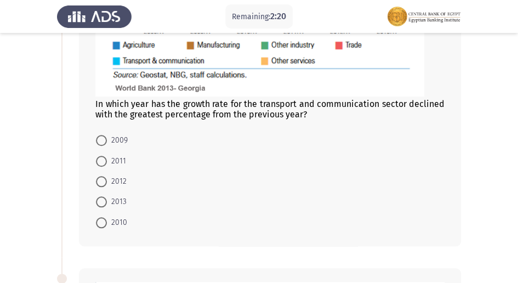
scroll to position [255, 0]
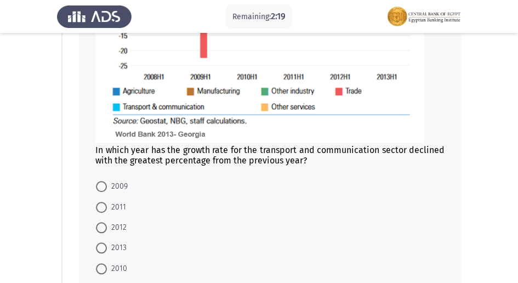
click at [103, 182] on span at bounding box center [101, 186] width 11 height 11
click at [103, 182] on input "2009" at bounding box center [101, 186] width 11 height 11
radio input "true"
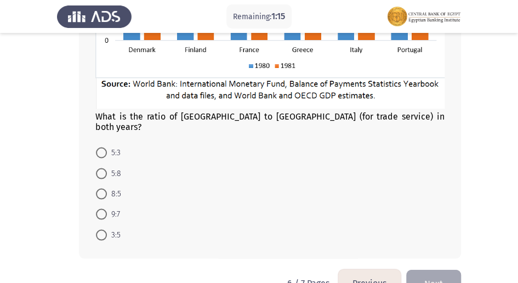
scroll to position [721, 0]
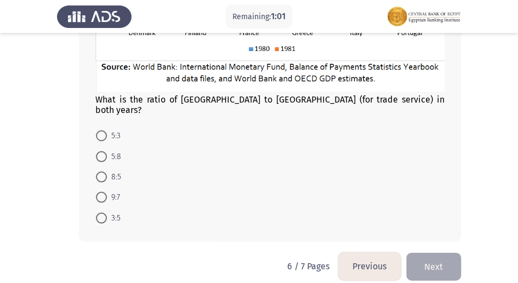
click at [106, 171] on span at bounding box center [101, 176] width 11 height 11
click at [106, 171] on input "8:5" at bounding box center [101, 176] width 11 height 11
radio input "true"
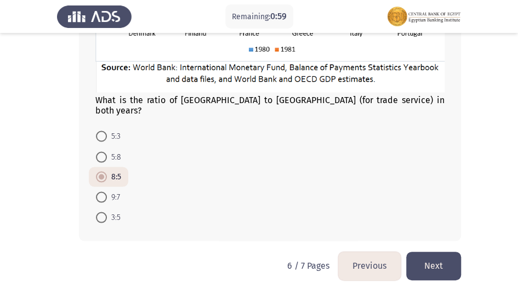
click at [431, 252] on button "Next" at bounding box center [433, 266] width 55 height 28
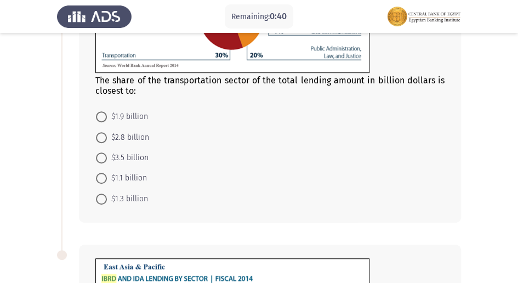
scroll to position [182, 0]
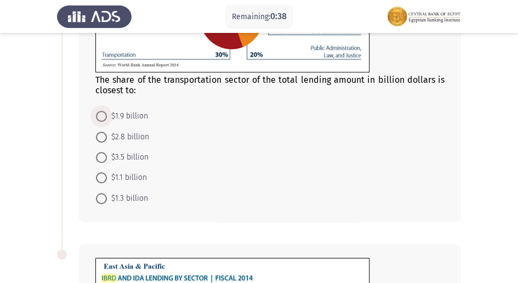
click at [103, 112] on span at bounding box center [101, 116] width 11 height 11
click at [103, 112] on input "$1.9 billion" at bounding box center [101, 116] width 11 height 11
radio input "true"
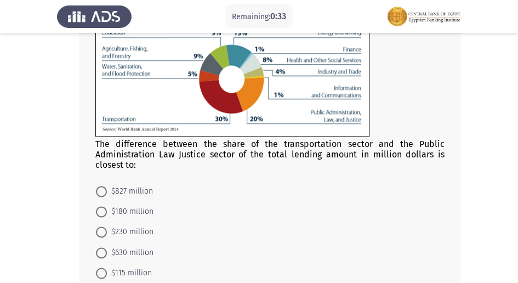
scroll to position [408, 0]
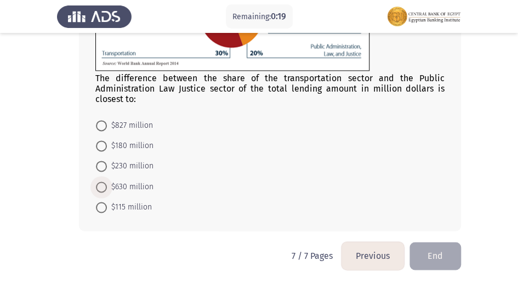
click at [102, 184] on span at bounding box center [101, 186] width 11 height 11
click at [102, 184] on input "$630 million" at bounding box center [101, 186] width 11 height 11
radio input "true"
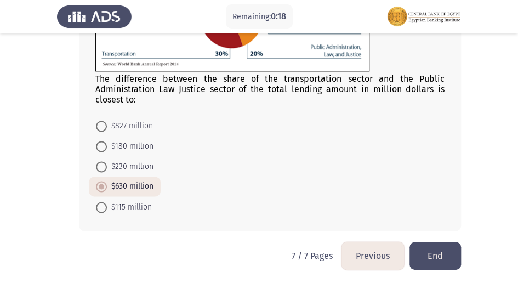
click at [449, 251] on button "End" at bounding box center [435, 256] width 52 height 28
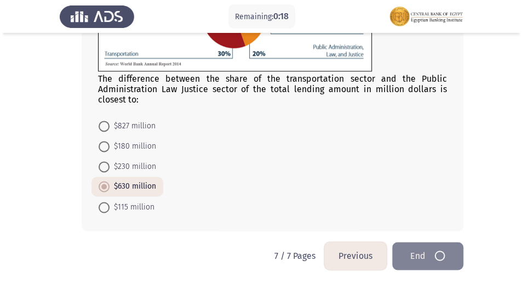
scroll to position [0, 0]
